Goal: Task Accomplishment & Management: Manage account settings

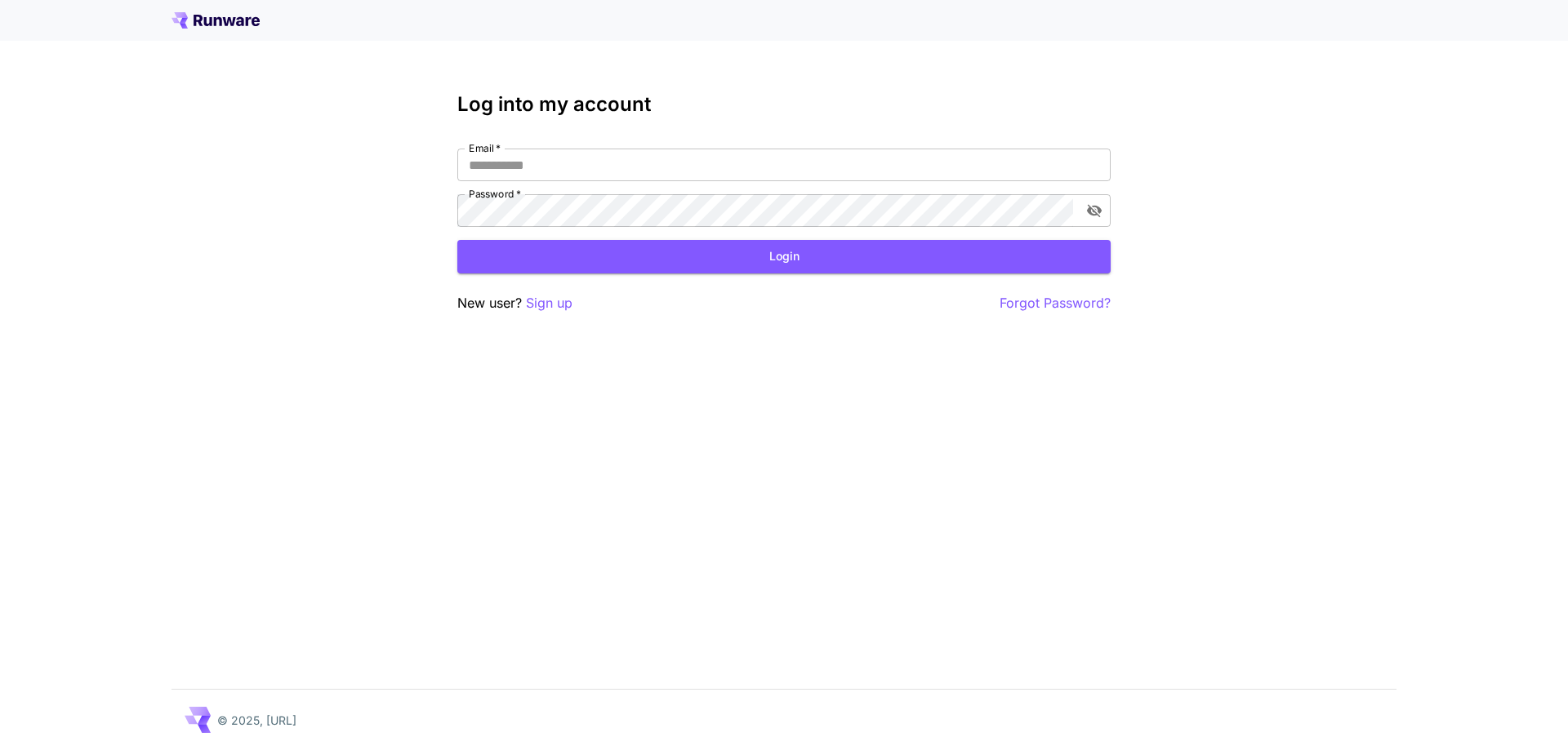
type input "**********"
click at [747, 277] on div "**********" at bounding box center [784, 203] width 654 height 221
click at [754, 263] on button "Login" at bounding box center [784, 256] width 654 height 33
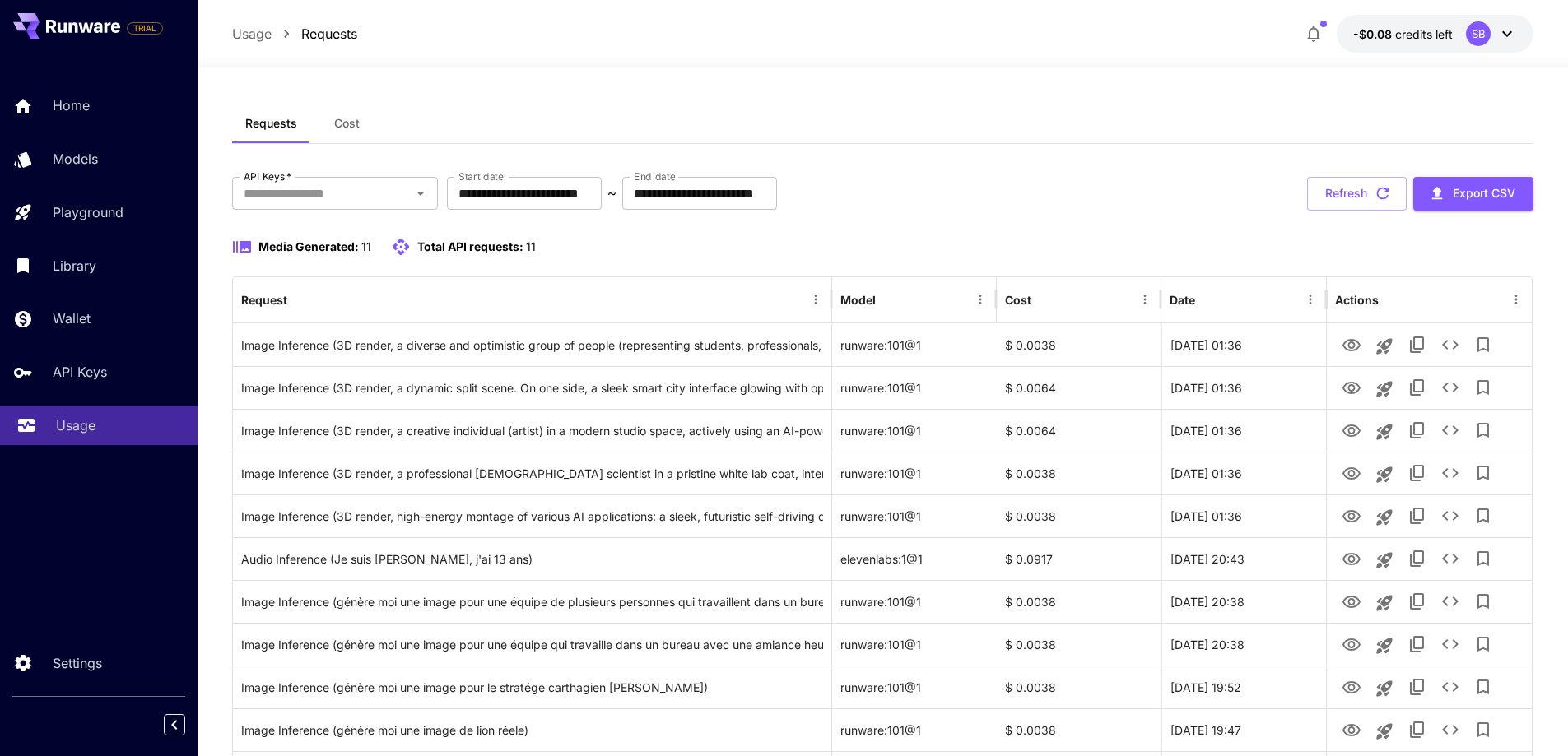
click at [72, 427] on p "Usage" at bounding box center [76, 425] width 40 height 20
click at [1418, 32] on span "credits left" at bounding box center [1424, 34] width 58 height 14
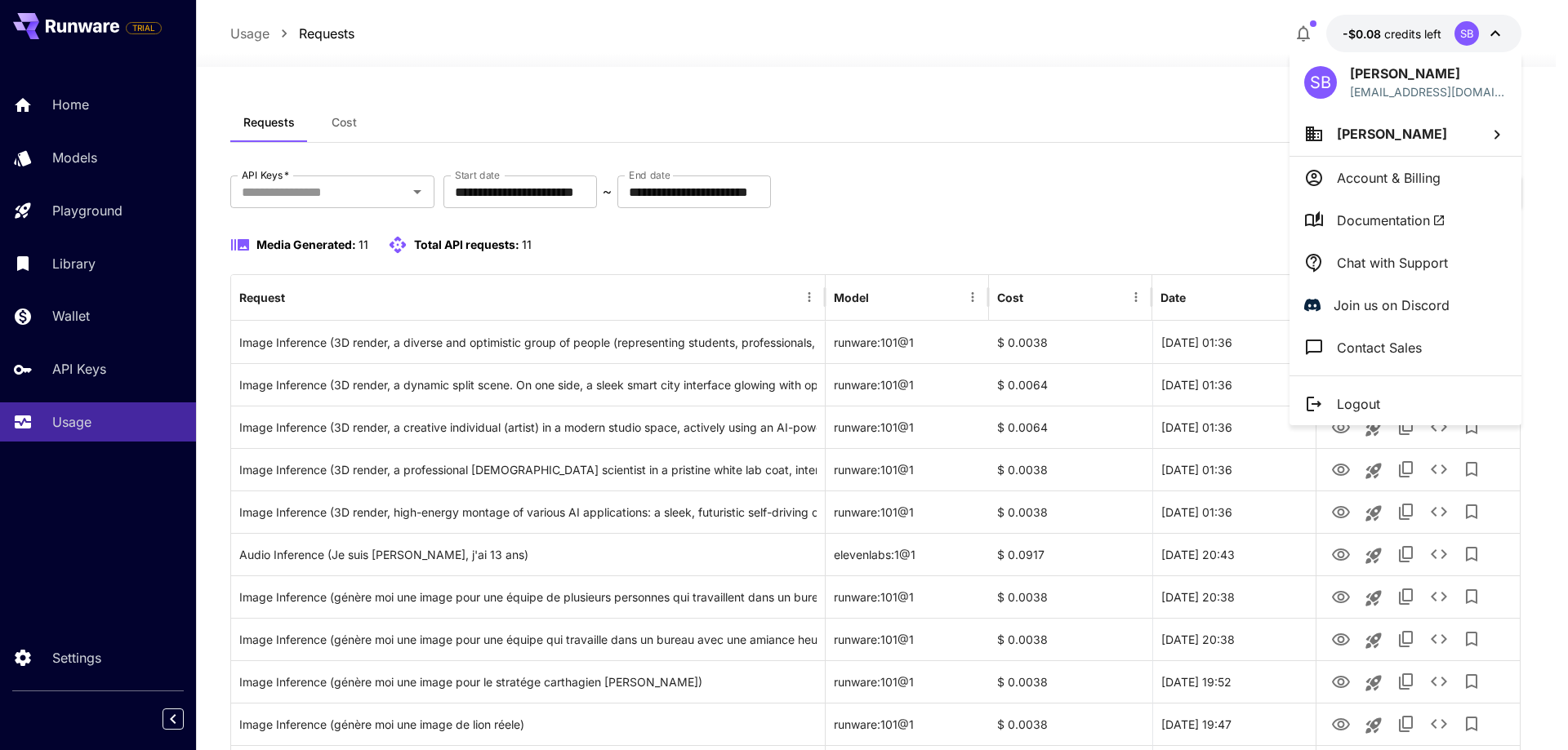
click at [1155, 48] on div at bounding box center [784, 375] width 1568 height 750
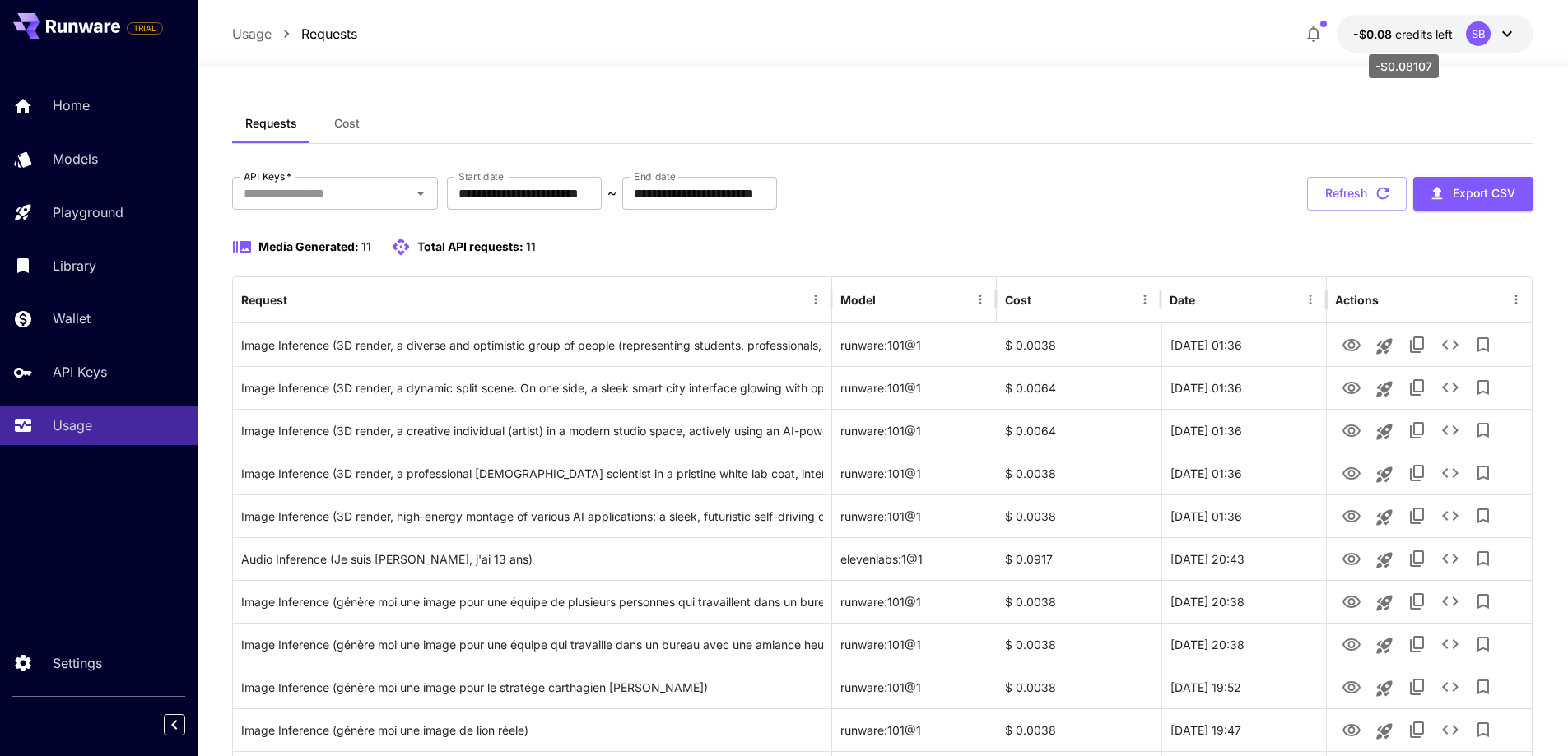
click at [1435, 35] on span "credits left" at bounding box center [1424, 34] width 58 height 14
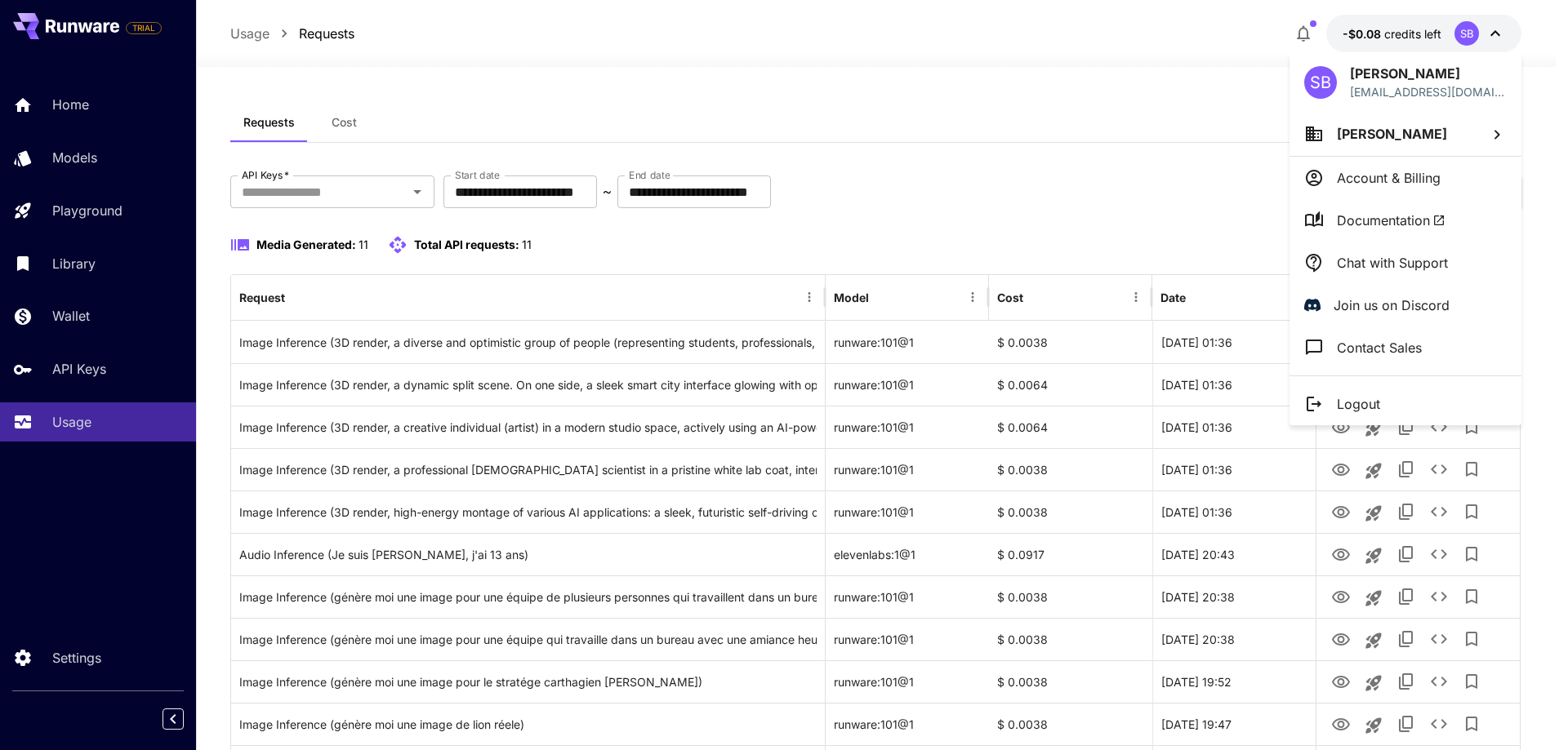
click at [1362, 175] on p "Account & Billing" at bounding box center [1389, 178] width 104 height 20
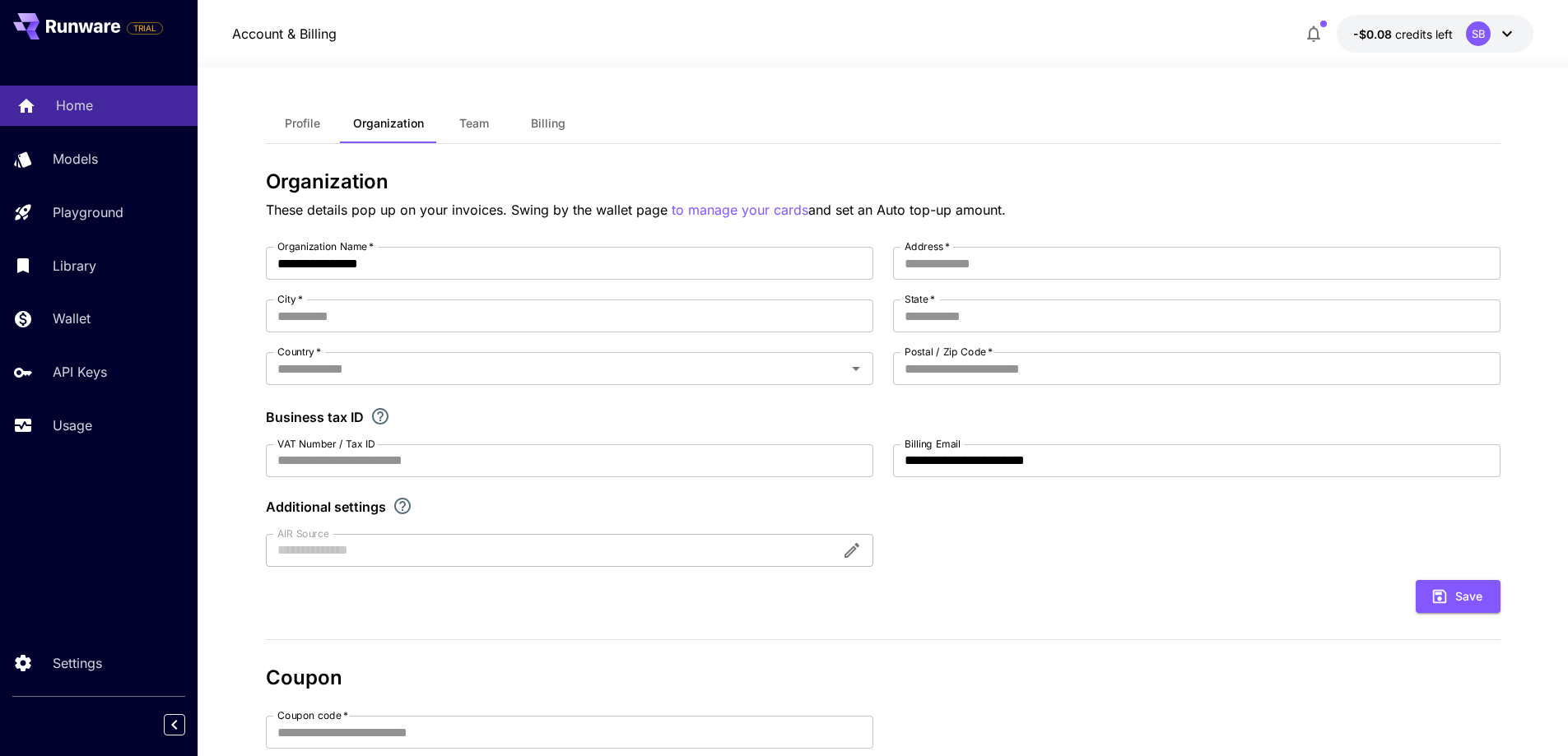
click at [64, 115] on p "Home" at bounding box center [74, 105] width 37 height 20
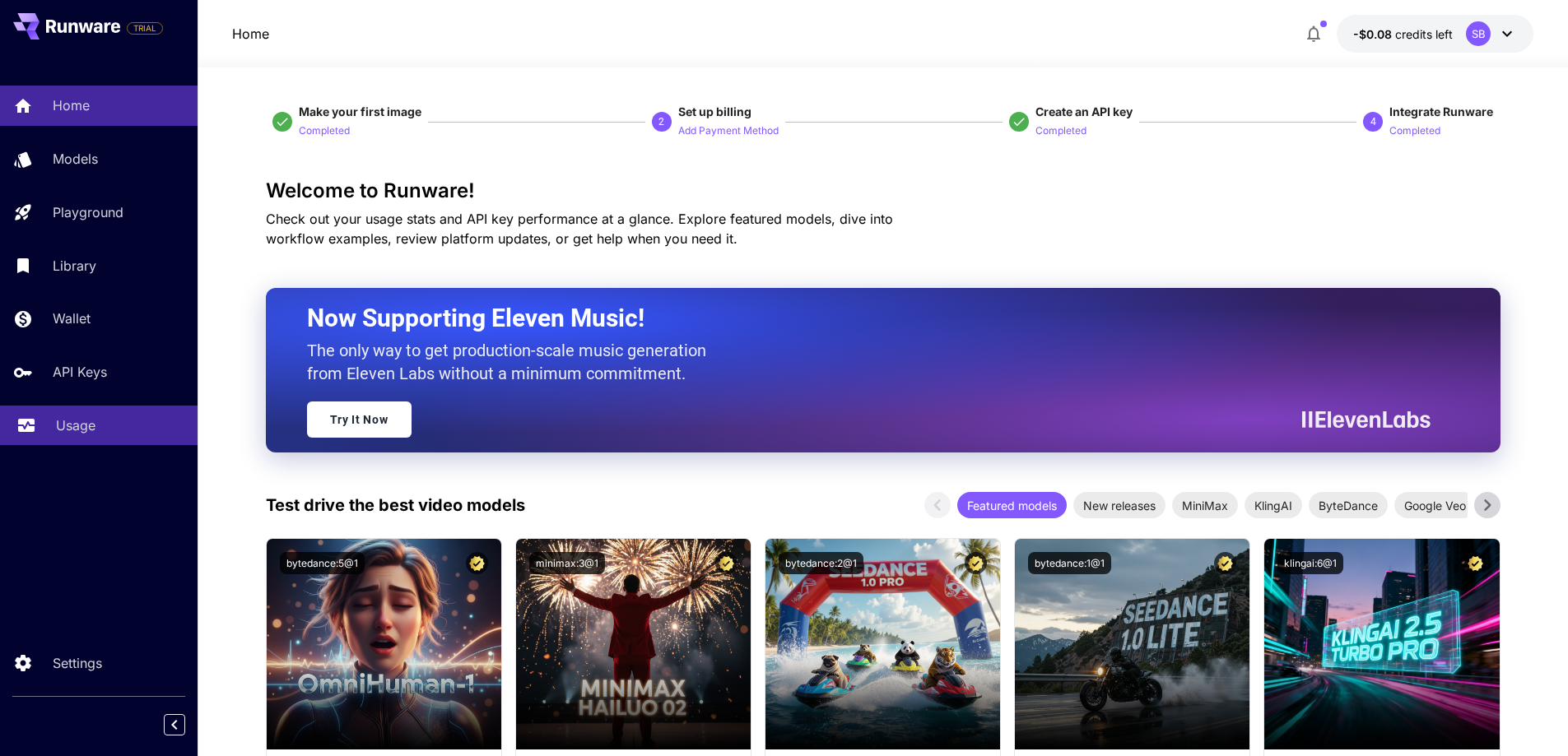
click at [60, 426] on p "Usage" at bounding box center [76, 425] width 40 height 20
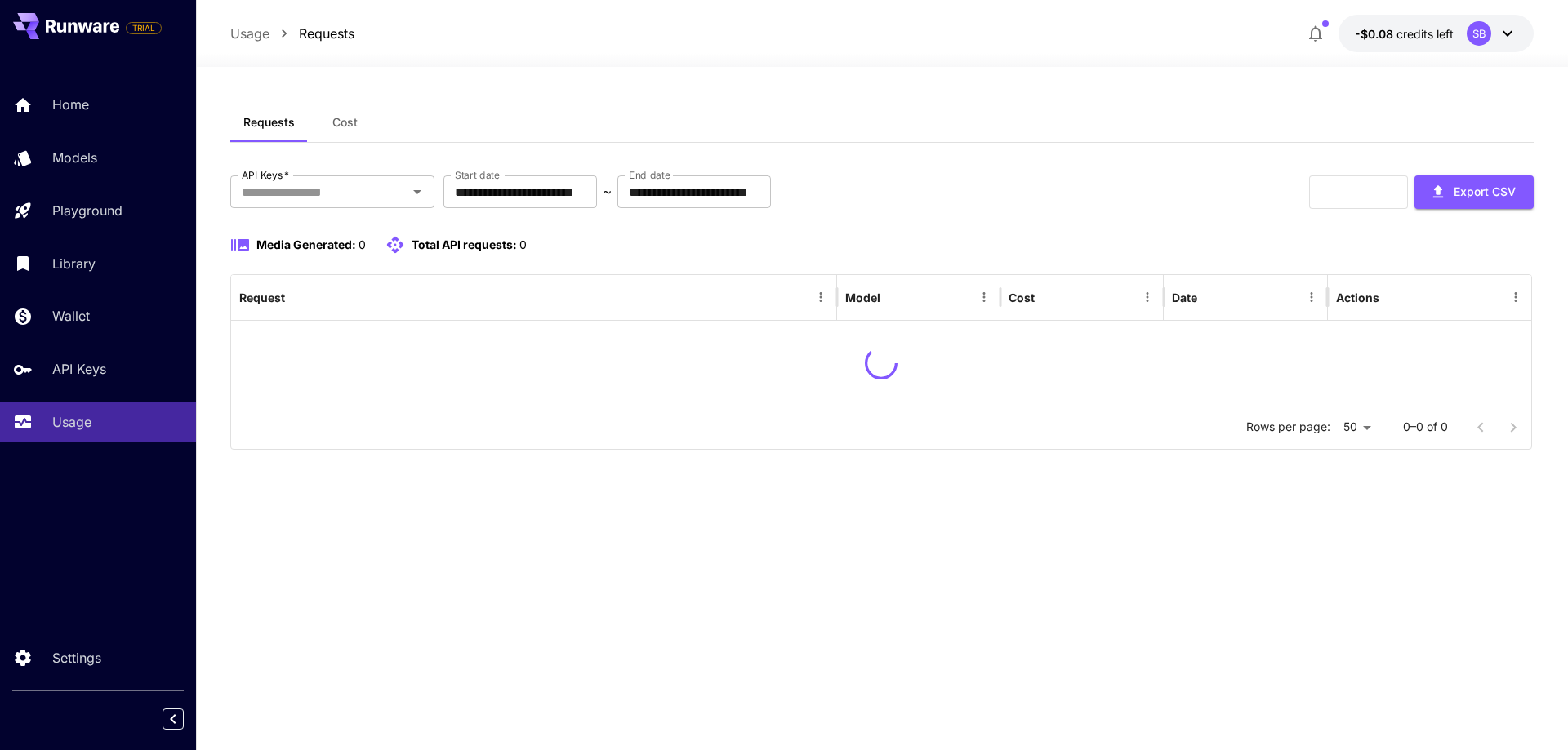
click at [1489, 49] on div at bounding box center [882, 57] width 1372 height 20
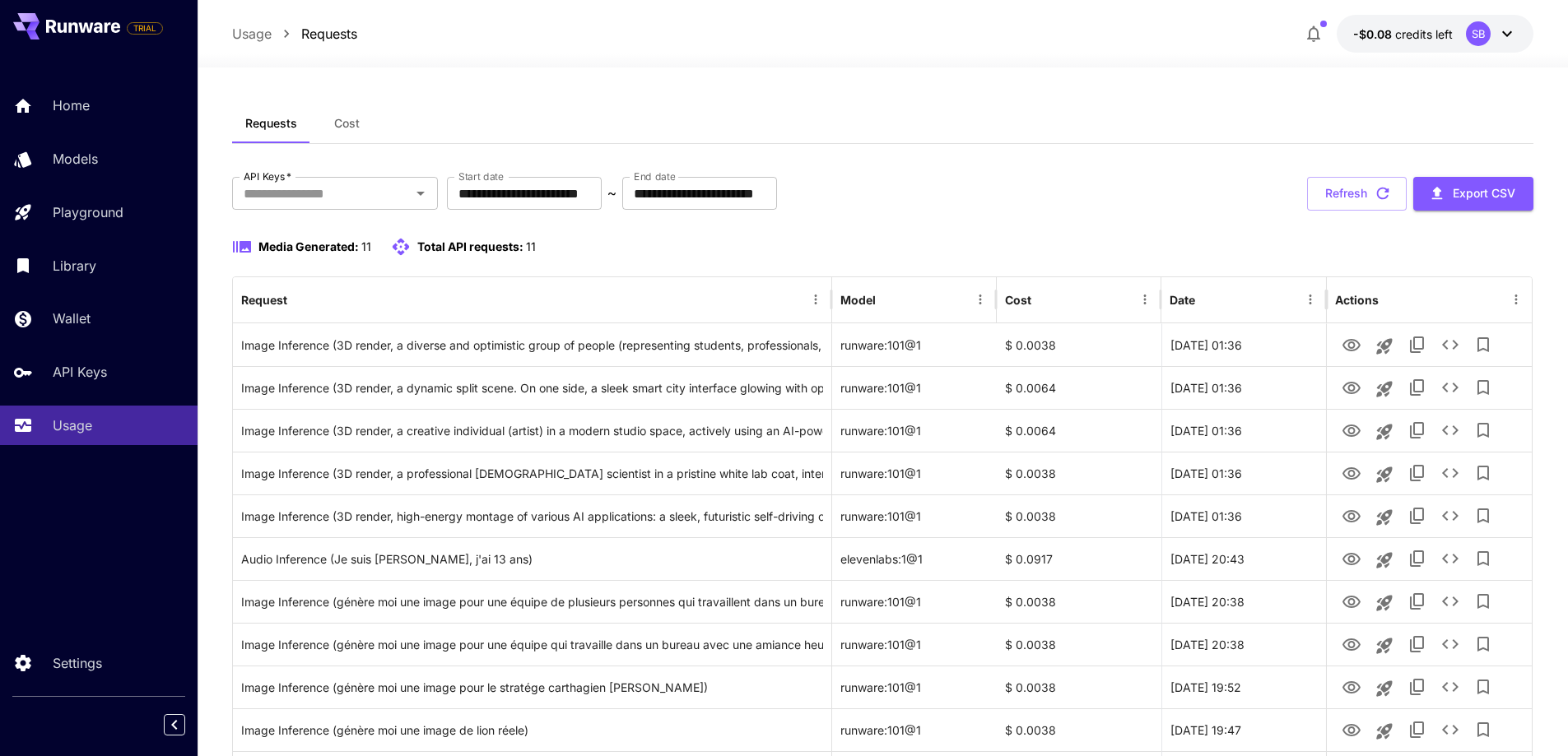
click at [1511, 39] on icon at bounding box center [1507, 33] width 20 height 20
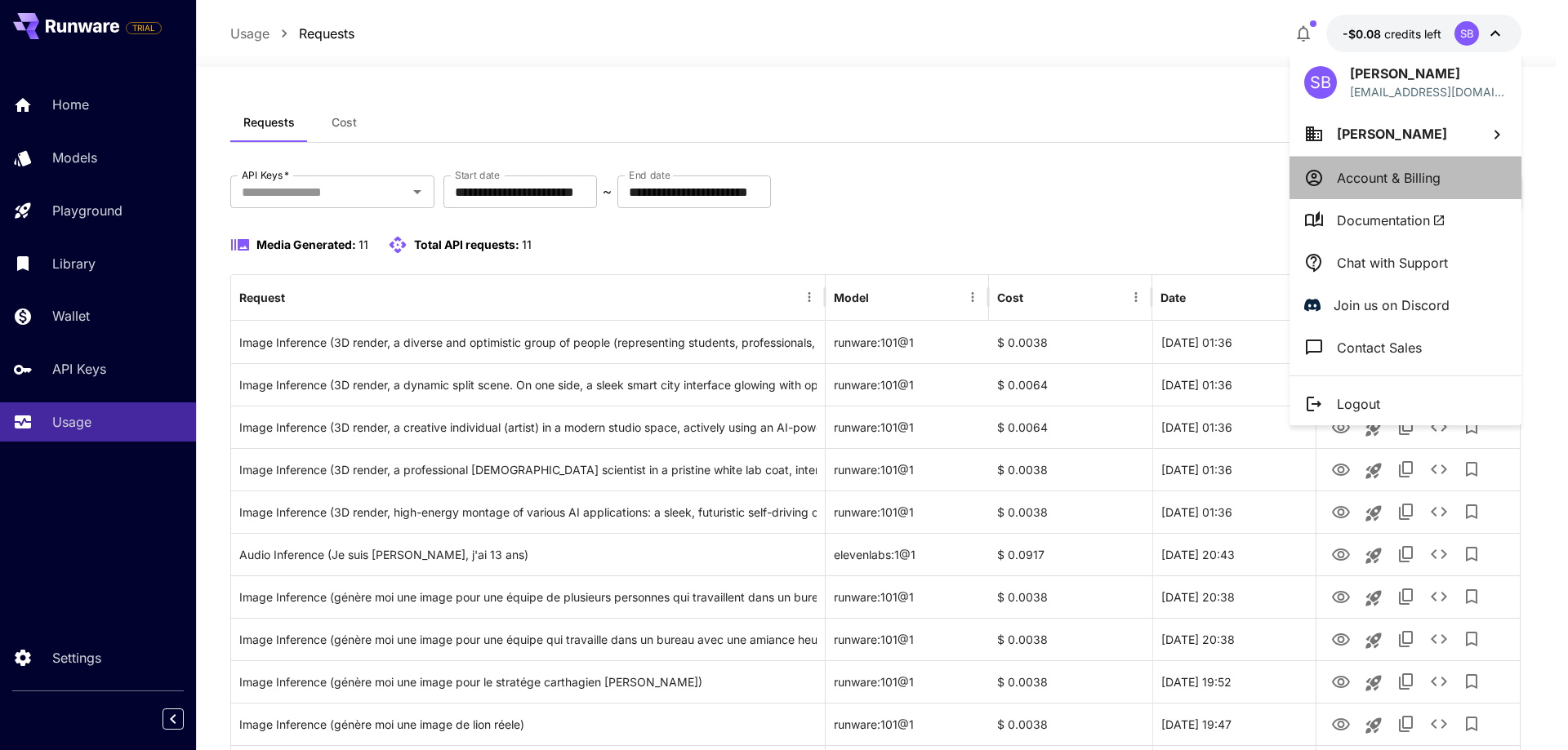
click at [1407, 169] on p "Account & Billing" at bounding box center [1389, 178] width 104 height 20
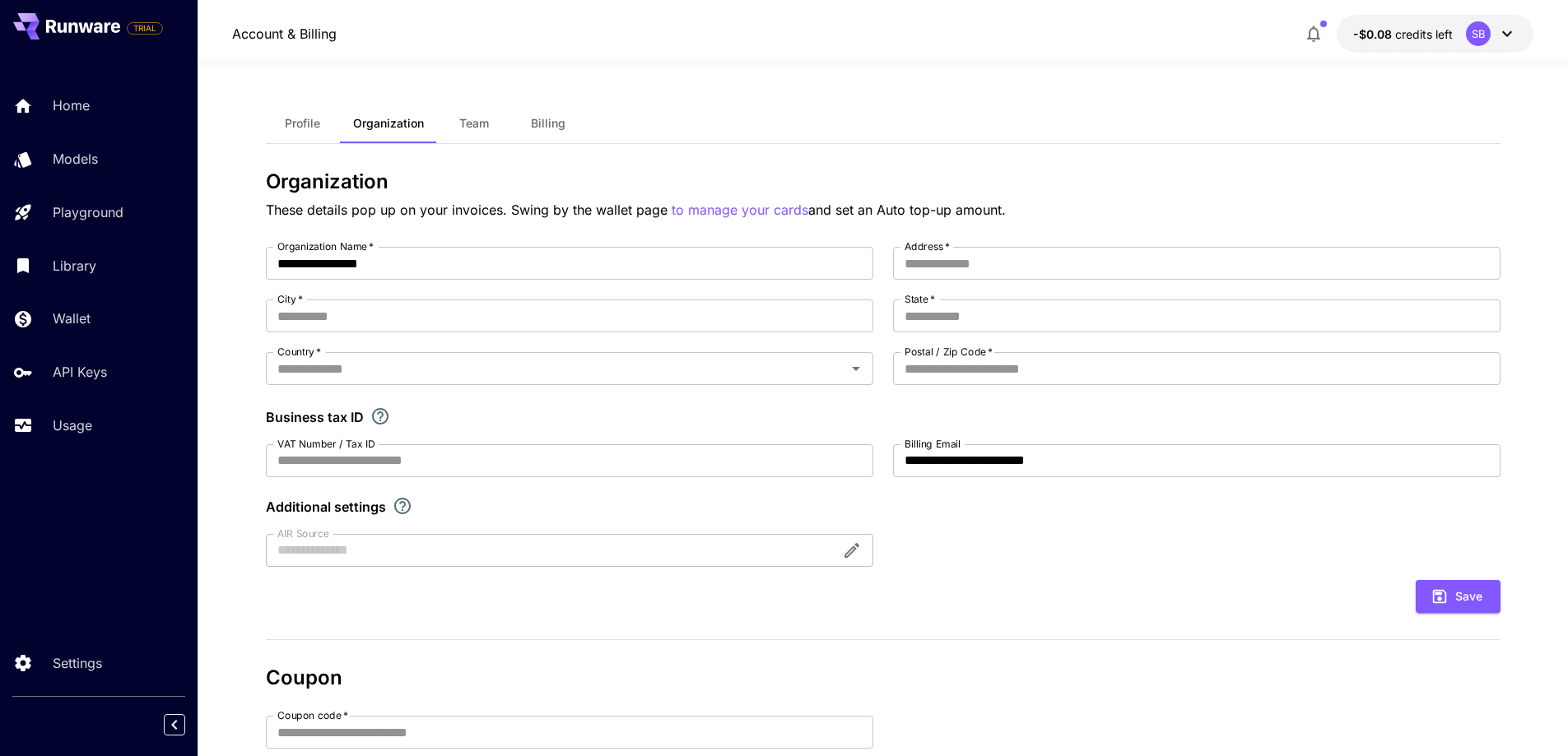
click at [1513, 34] on icon at bounding box center [1507, 33] width 20 height 20
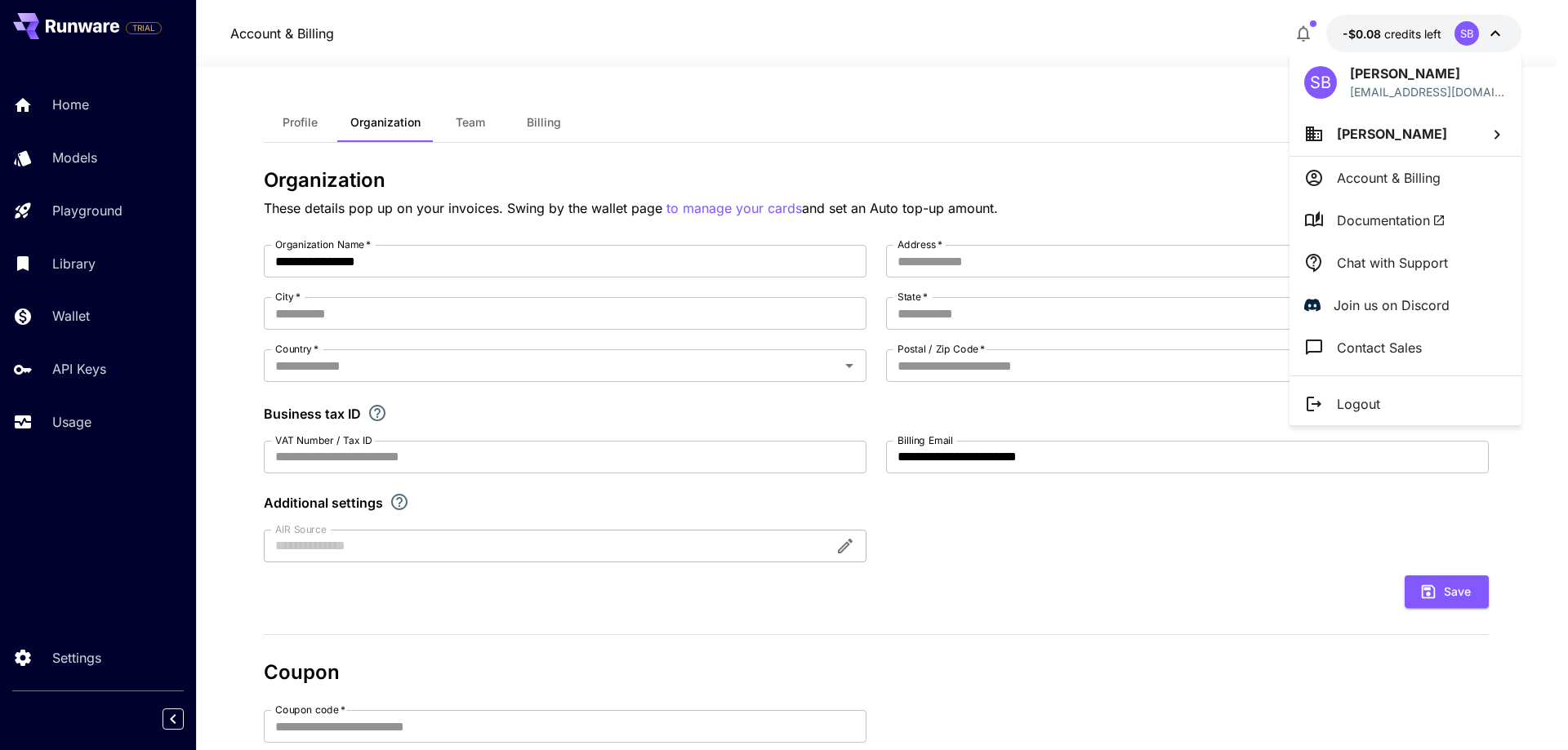
click at [1378, 129] on span "[PERSON_NAME]" at bounding box center [1392, 134] width 110 height 16
click at [1169, 162] on p "[PERSON_NAME]..." at bounding box center [1189, 165] width 123 height 20
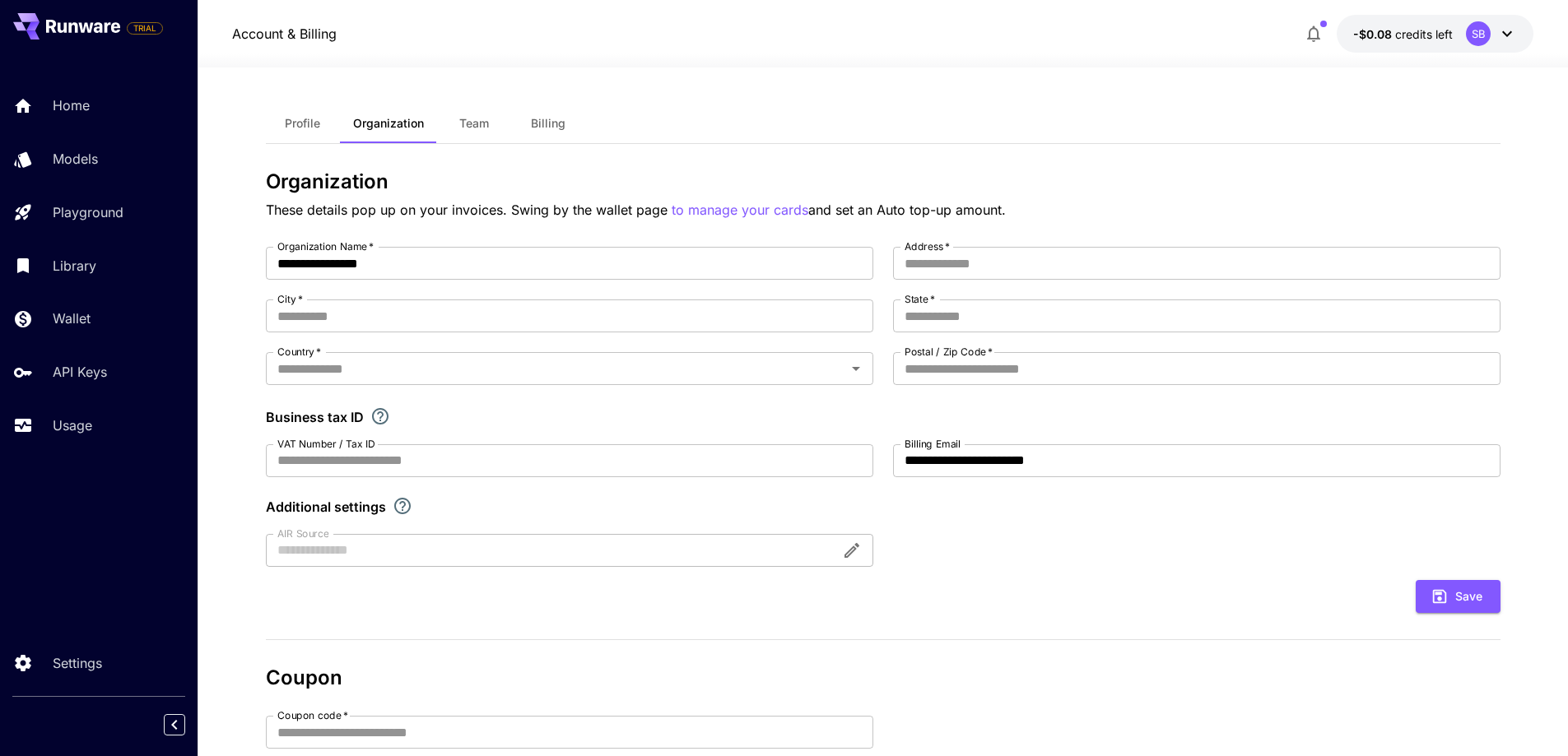
click at [296, 131] on button "Profile" at bounding box center [303, 123] width 74 height 40
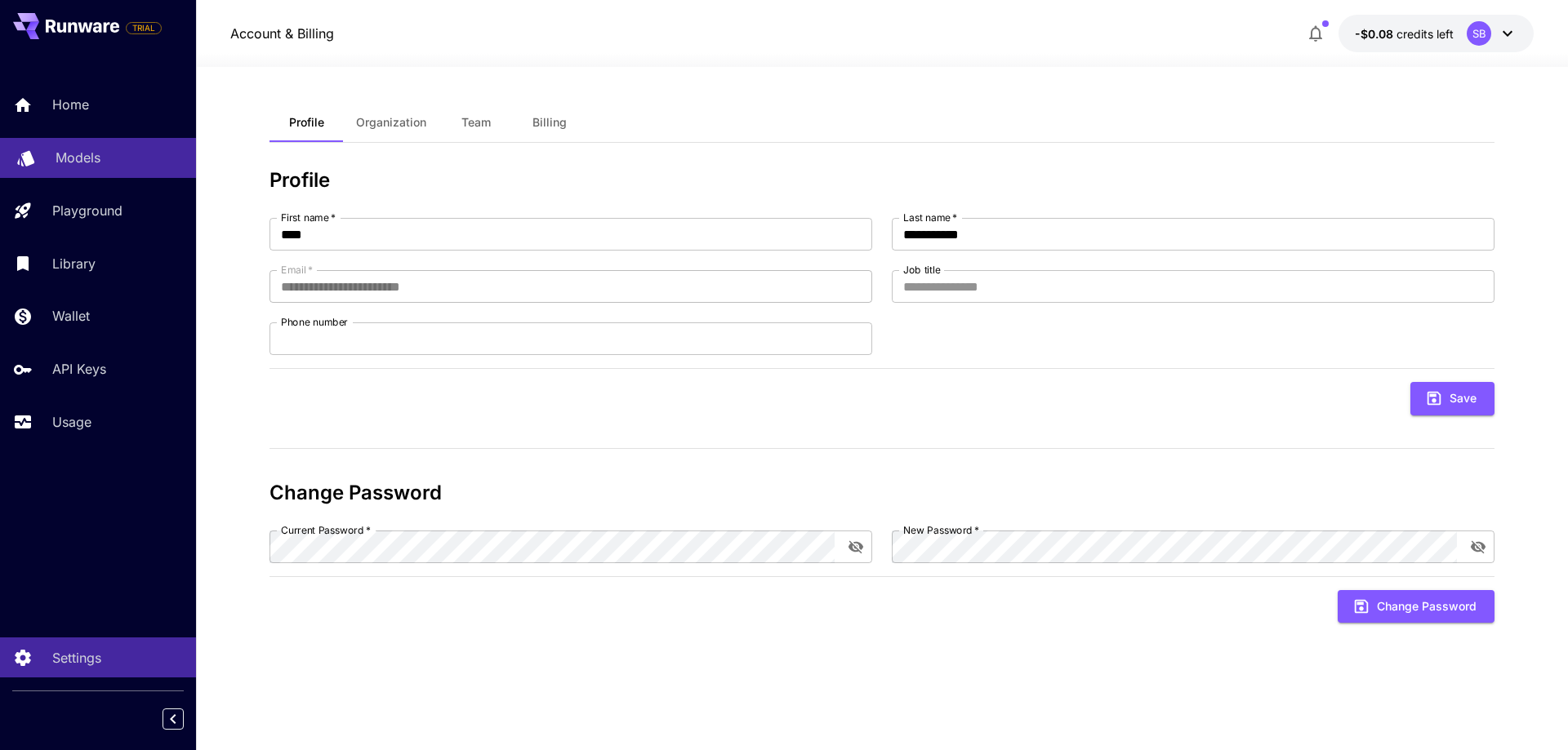
click at [96, 159] on p "Models" at bounding box center [78, 157] width 45 height 20
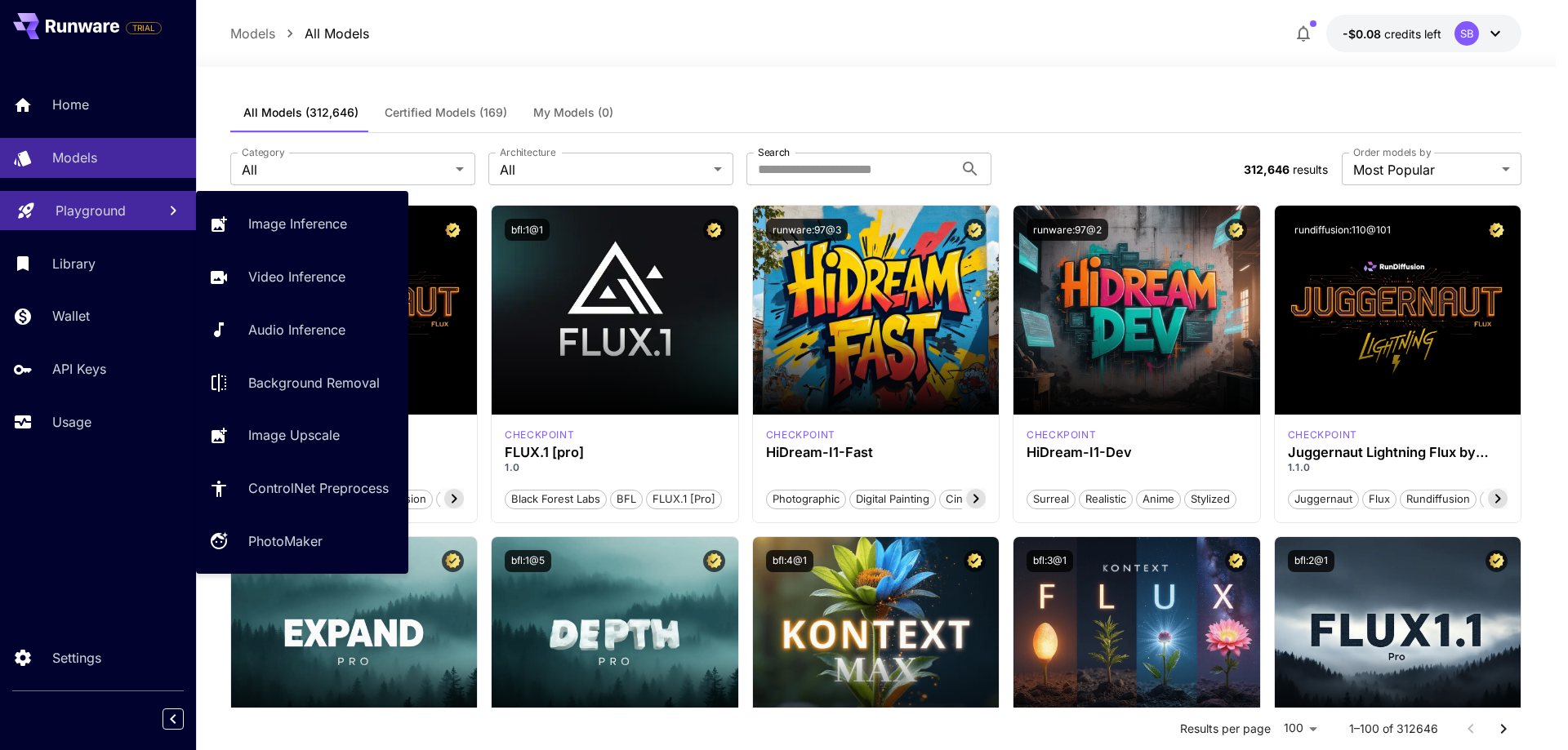
click at [95, 208] on p "Playground" at bounding box center [90, 211] width 71 height 20
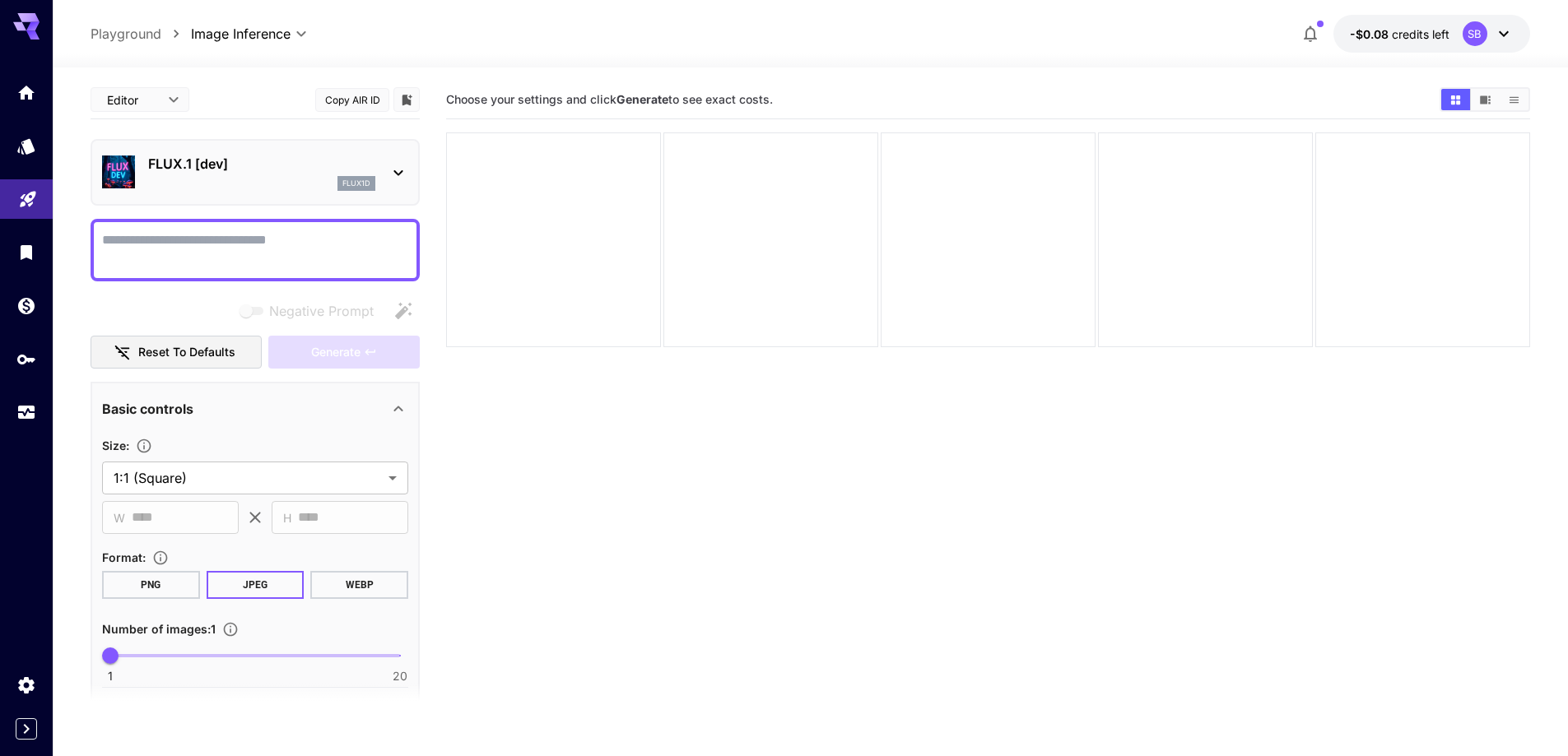
click at [658, 487] on section "Choose your settings and click Generate to see exact costs." at bounding box center [988, 458] width 1084 height 756
click at [14, 251] on link at bounding box center [26, 252] width 52 height 41
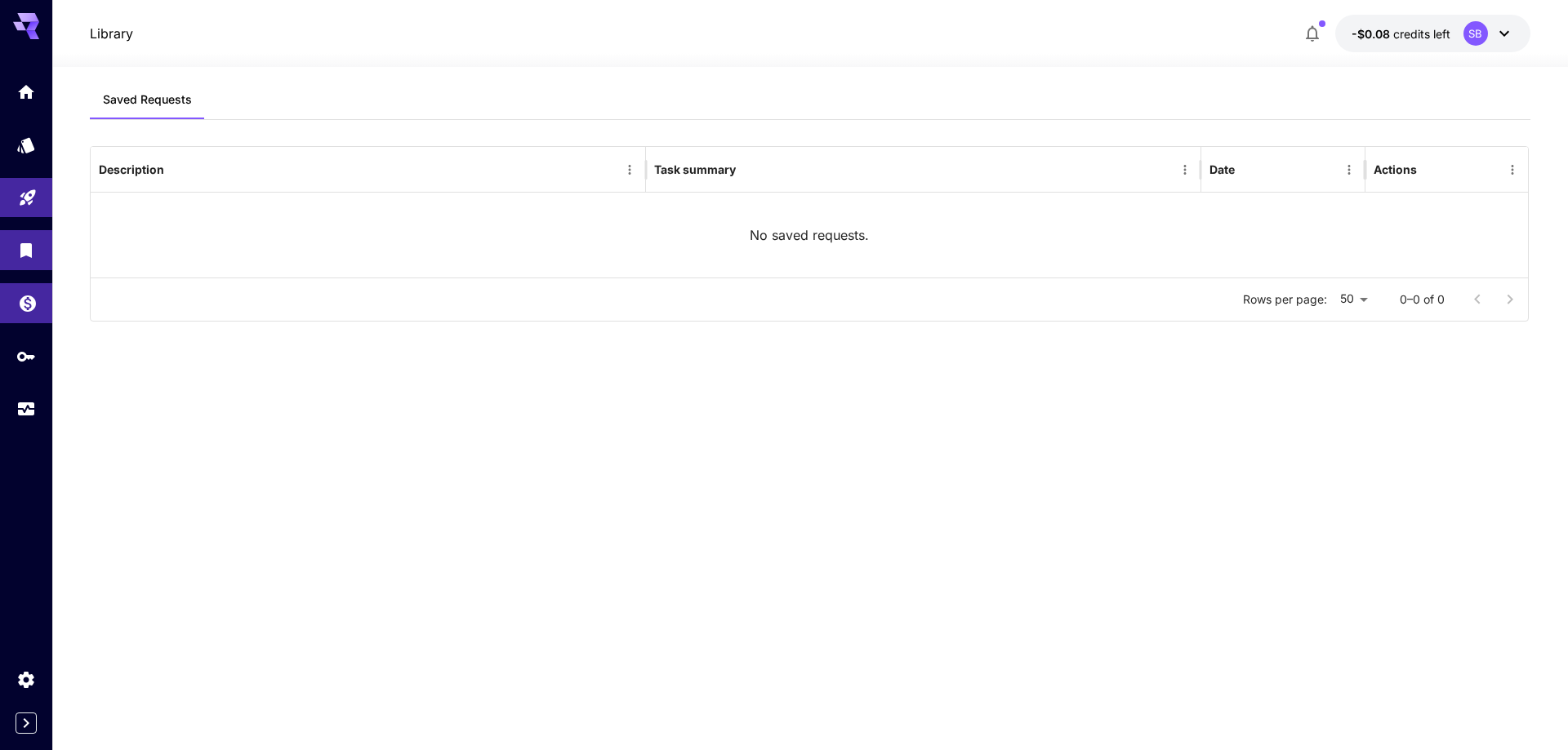
click at [16, 293] on link at bounding box center [26, 303] width 52 height 40
